Goal: Find specific page/section

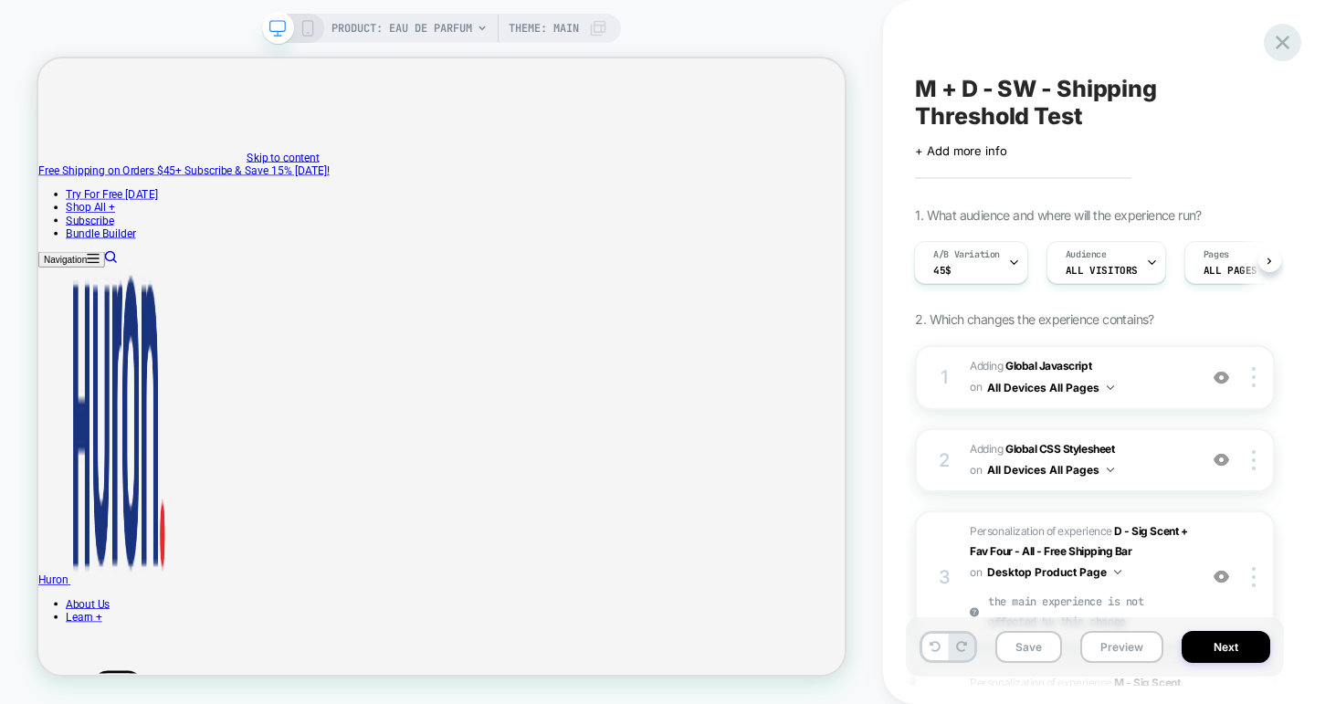
click at [1285, 44] on icon at bounding box center [1282, 43] width 14 height 14
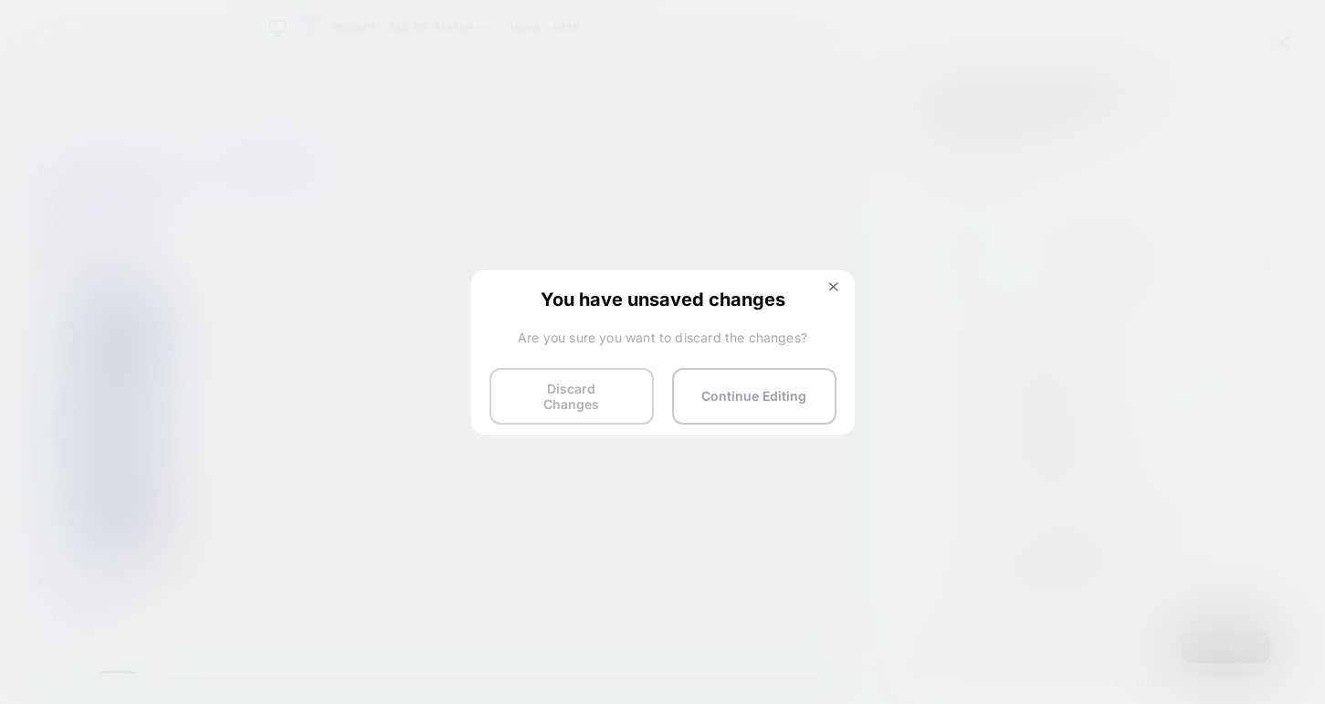
click at [587, 393] on button "Discard Changes" at bounding box center [571, 396] width 164 height 57
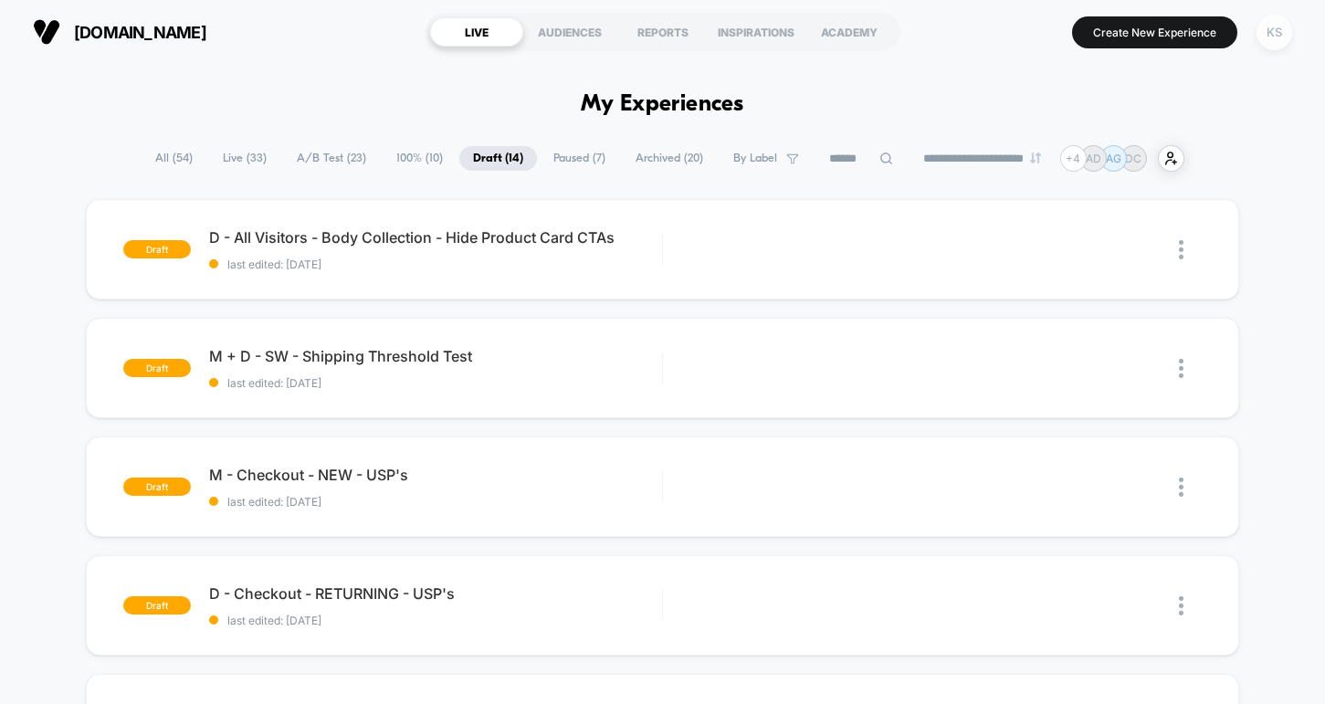
click at [1273, 37] on div "KS" at bounding box center [1274, 33] width 36 height 36
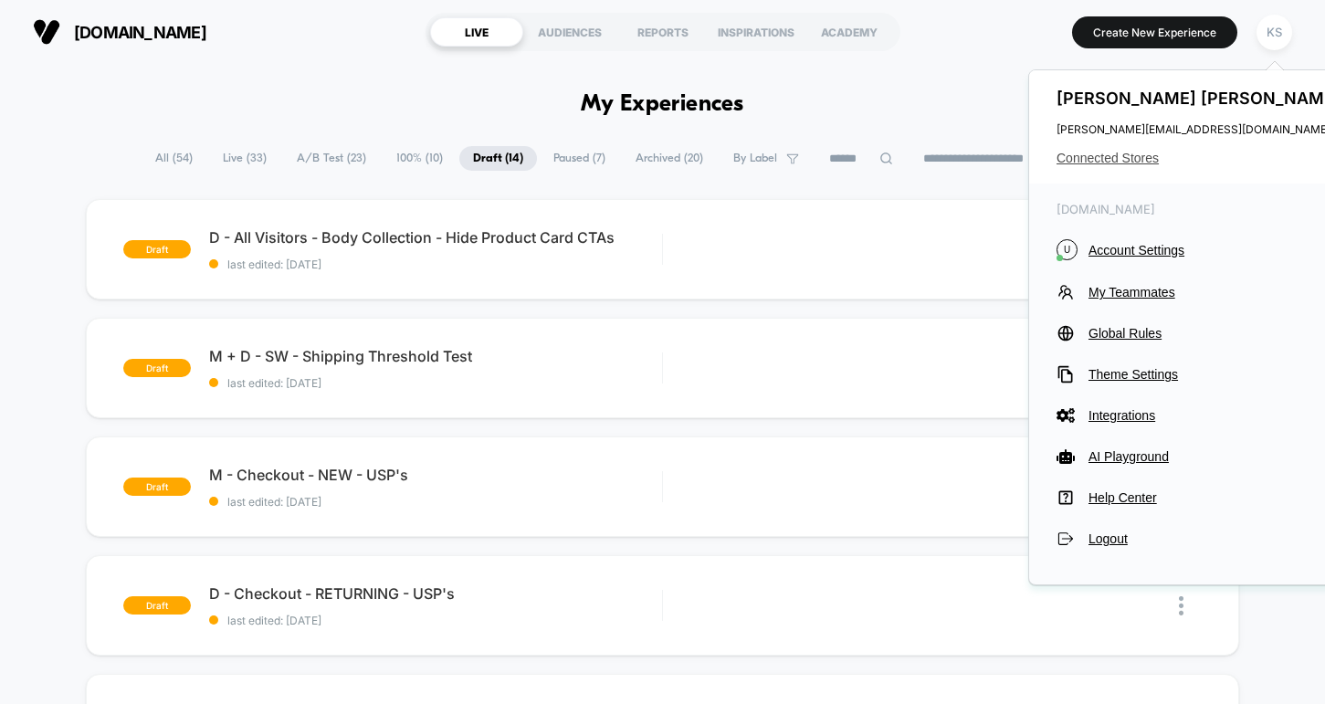
click at [1116, 157] on span "Connected Stores" at bounding box center [1200, 158] width 288 height 15
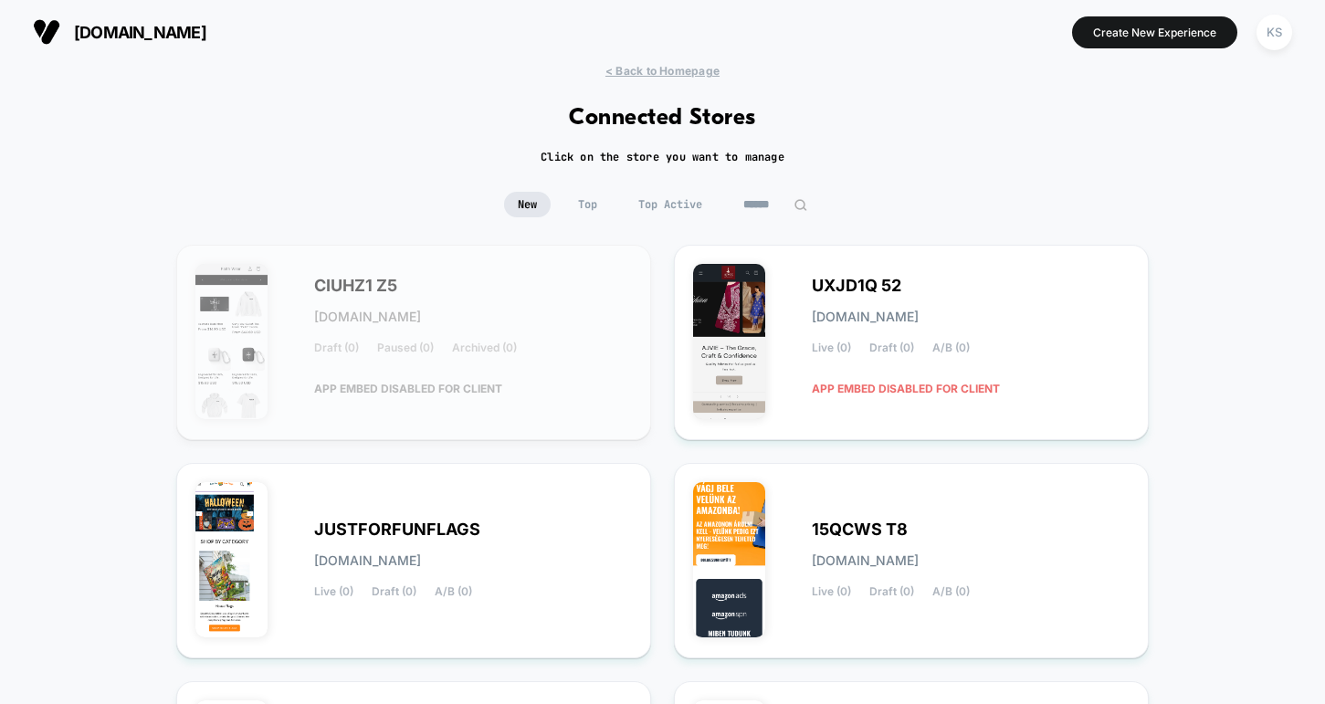
click at [753, 210] on input at bounding box center [774, 205] width 91 height 26
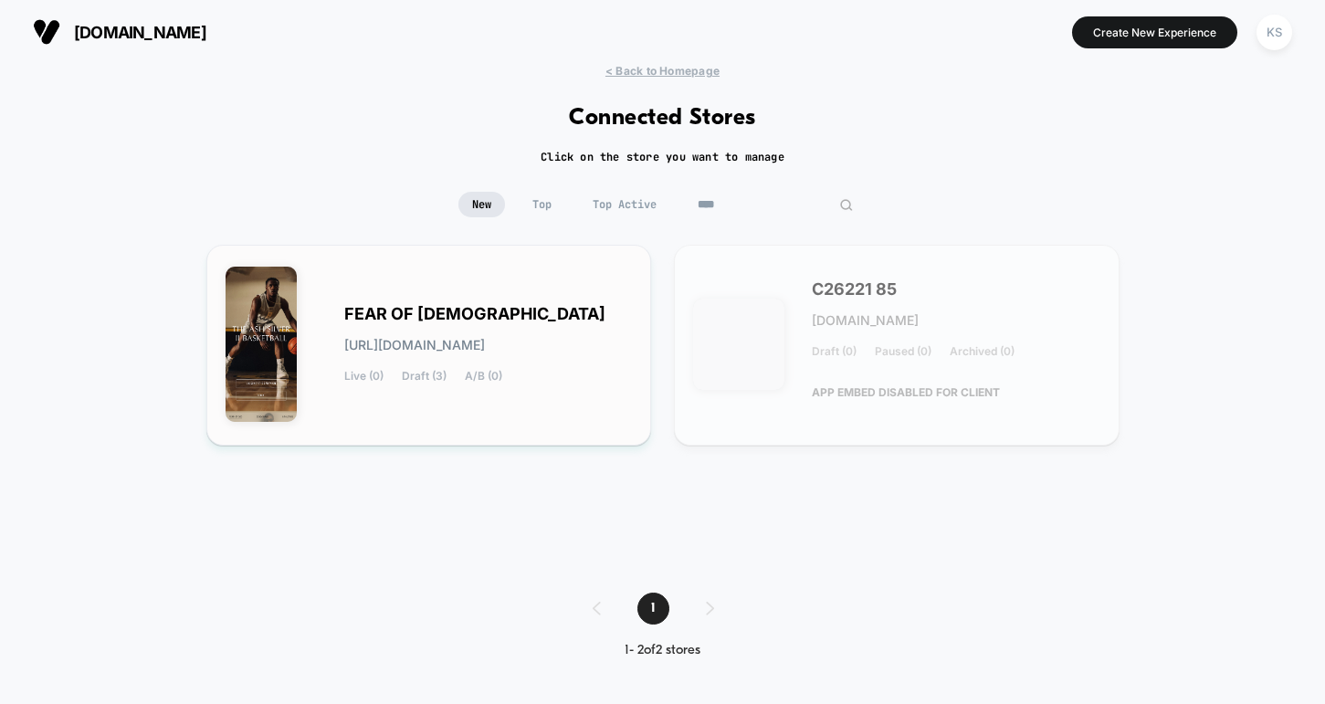
type input "****"
click at [424, 310] on span "FEAR OF [DEMOGRAPHIC_DATA]" at bounding box center [474, 314] width 261 height 13
